Goal: Navigation & Orientation: Find specific page/section

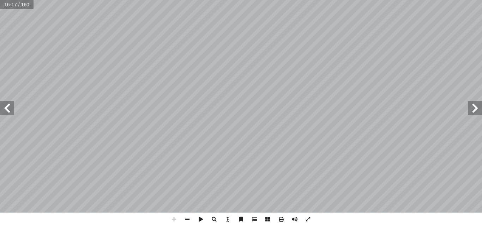
click at [8, 111] on span at bounding box center [7, 108] width 14 height 14
click at [9, 114] on span at bounding box center [7, 108] width 14 height 14
click at [7, 108] on span at bounding box center [7, 108] width 14 height 14
click at [289, 0] on html "الصفحة الرئيسية الصف الأول الصف الثاني الصف الثالث الصف الرابع الصف الخامس الصف…" at bounding box center [241, 32] width 482 height 64
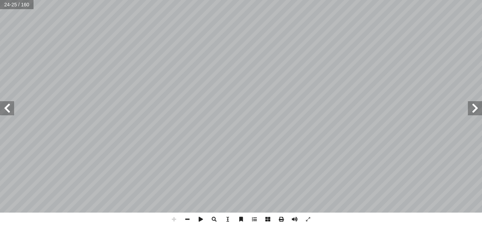
click at [12, 111] on span at bounding box center [7, 108] width 14 height 14
